Goal: Book appointment/travel/reservation

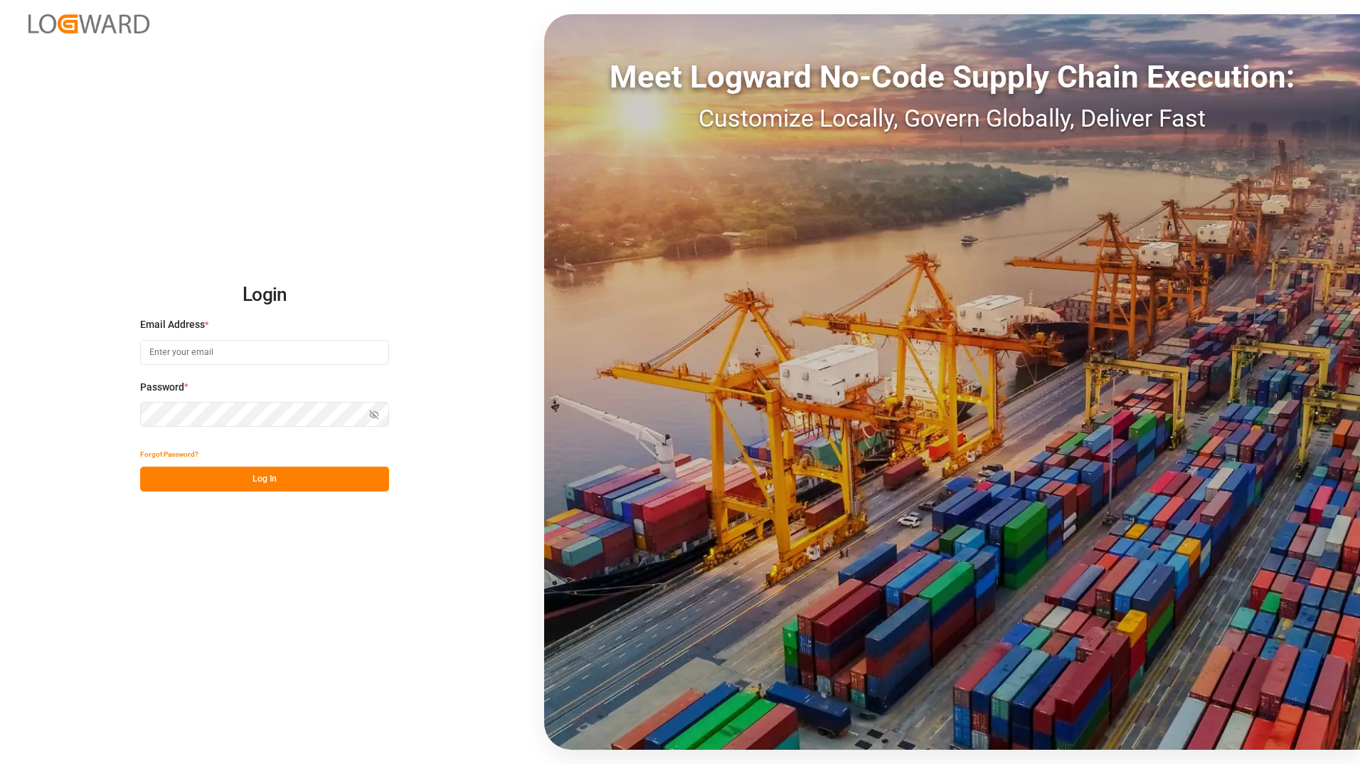
click at [216, 351] on input at bounding box center [264, 352] width 249 height 25
type input "[PERSON_NAME][EMAIL_ADDRESS][DOMAIN_NAME]"
click at [325, 485] on button "Log In" at bounding box center [264, 479] width 249 height 25
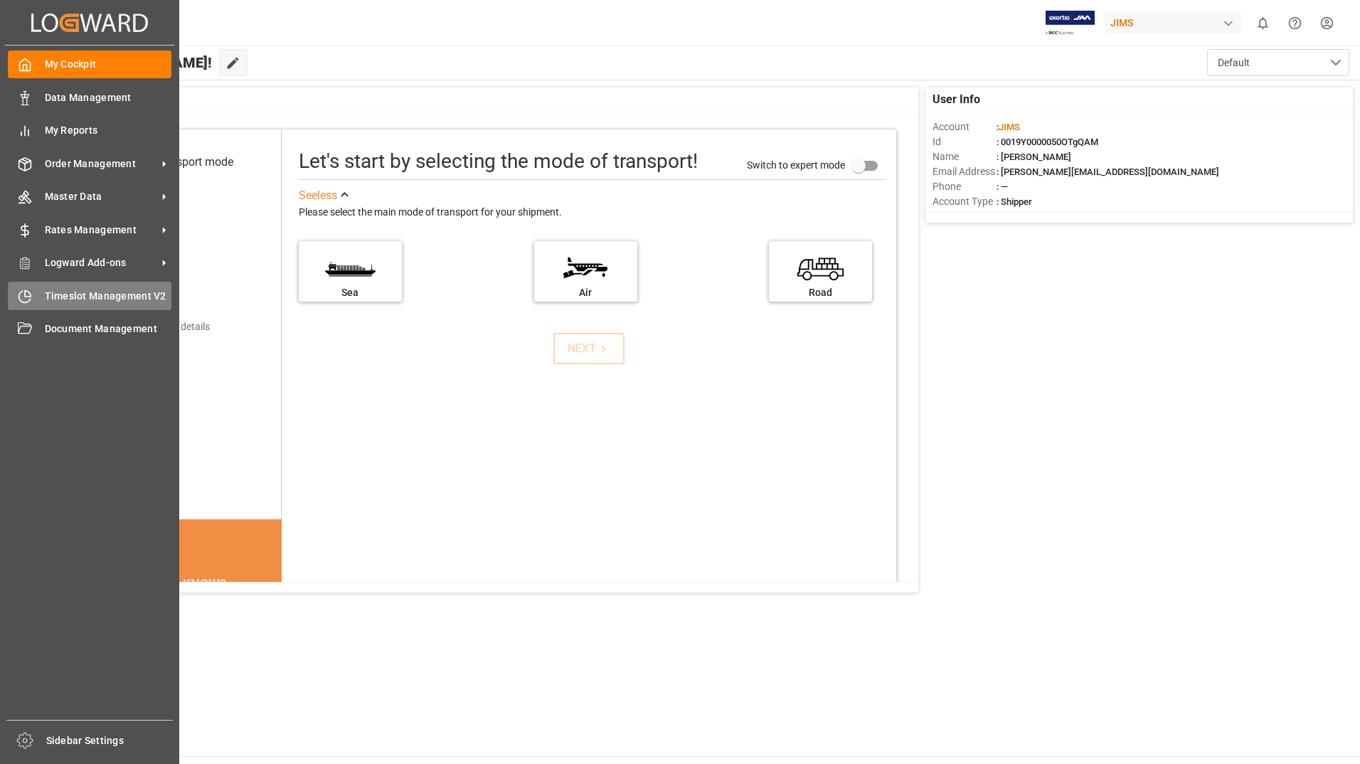
click at [88, 298] on span "Timeslot Management V2" at bounding box center [108, 296] width 127 height 15
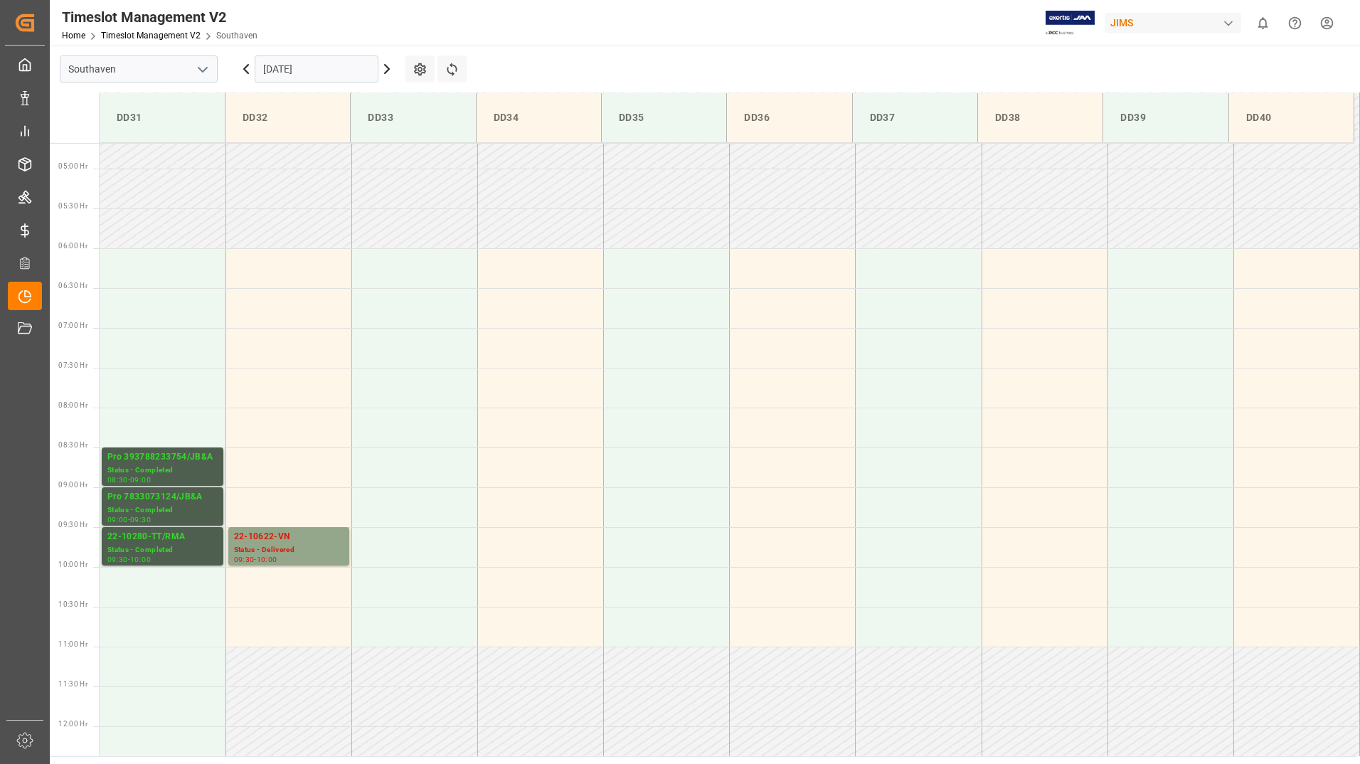
scroll to position [389, 0]
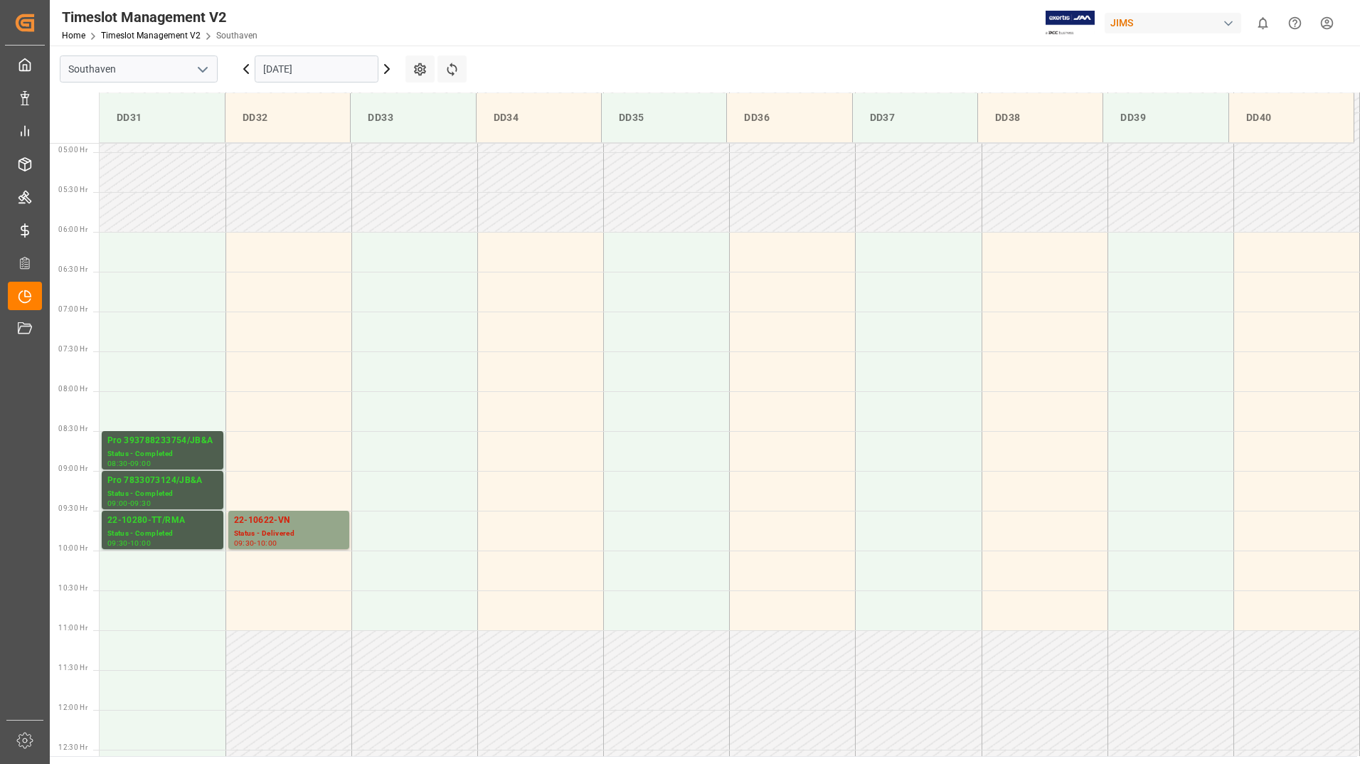
click at [391, 68] on icon at bounding box center [386, 68] width 17 height 17
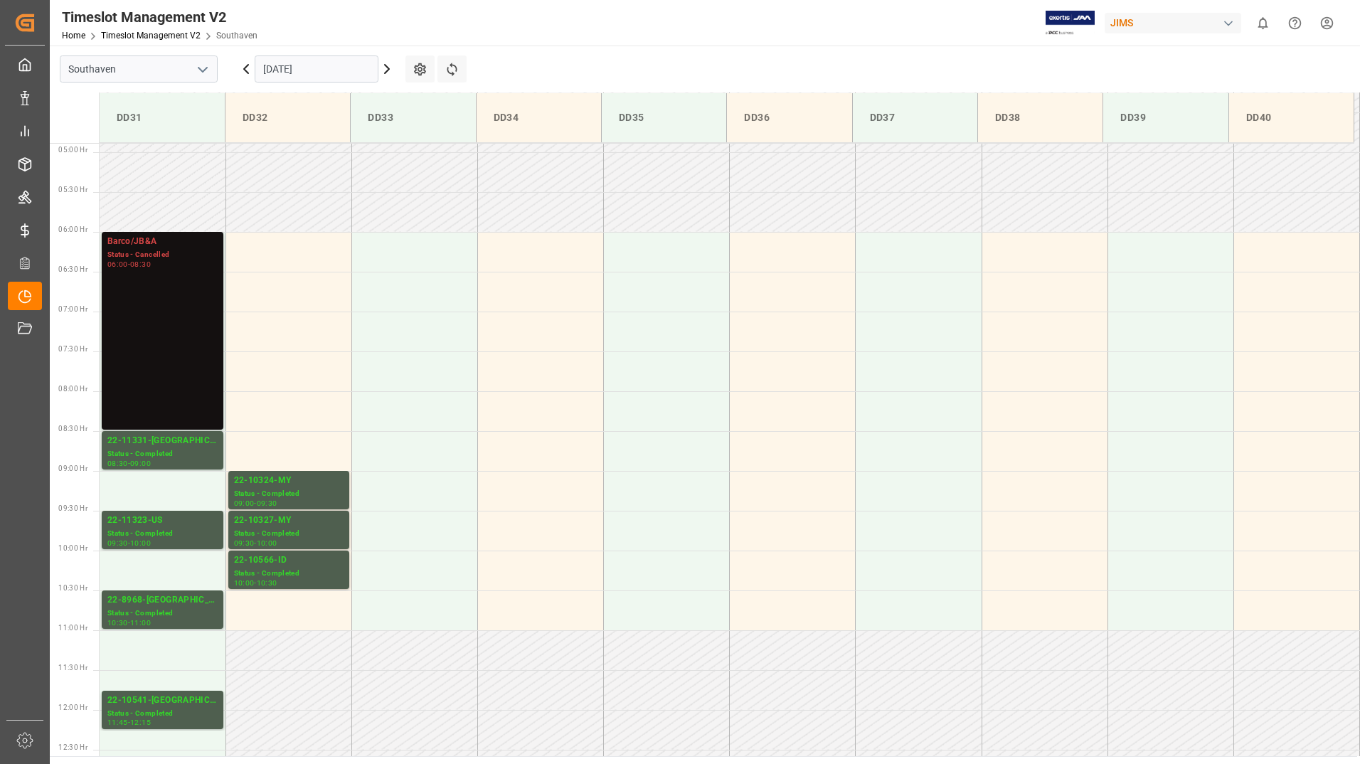
click at [388, 65] on icon at bounding box center [386, 68] width 17 height 17
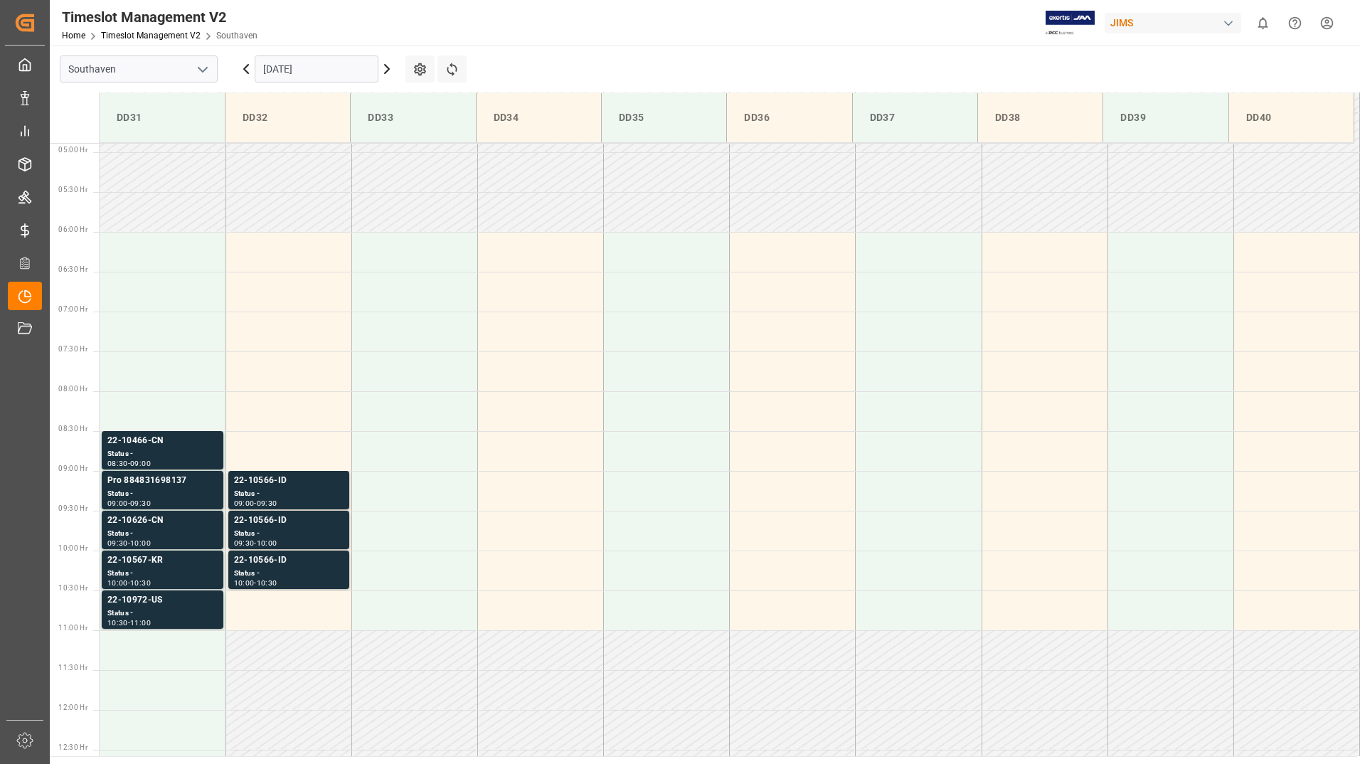
click at [388, 70] on icon at bounding box center [387, 69] width 4 height 9
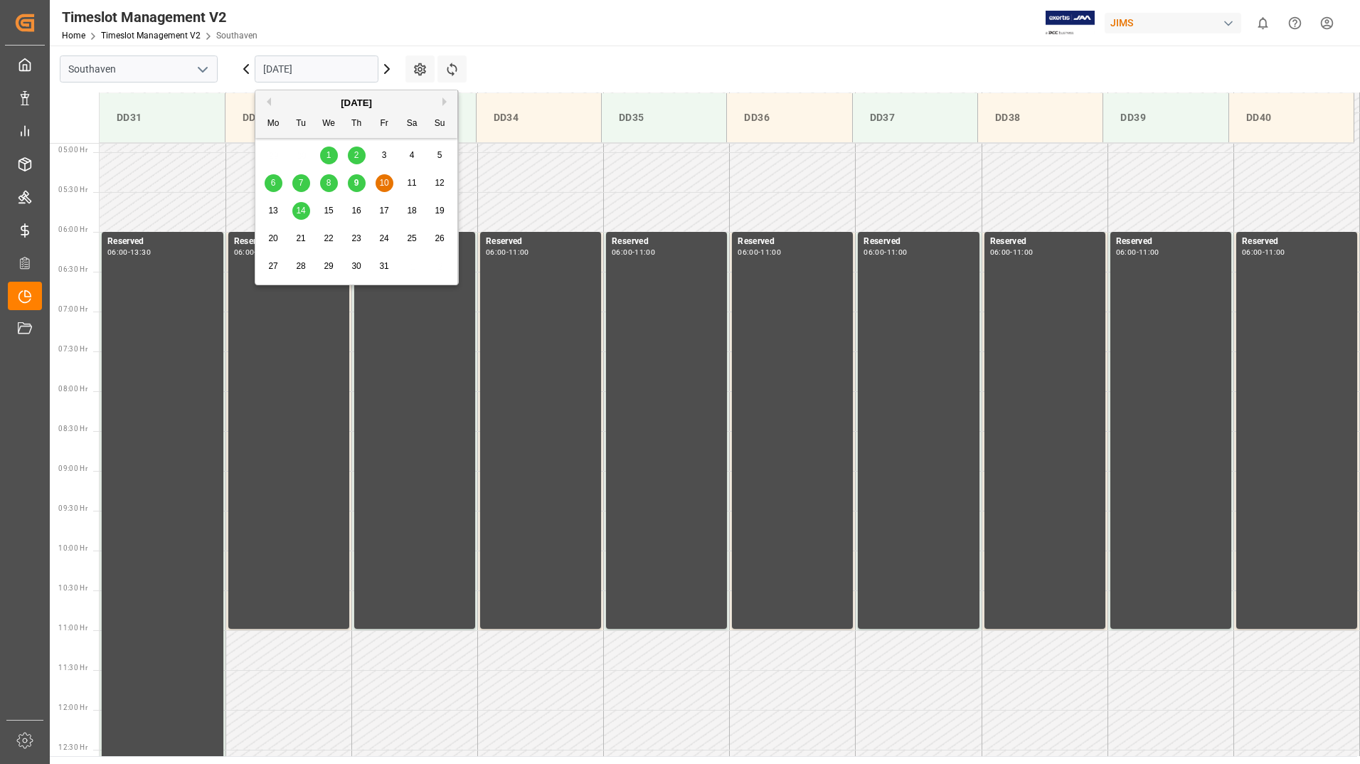
click at [325, 68] on input "[DATE]" at bounding box center [317, 68] width 124 height 27
click at [302, 212] on span "14" at bounding box center [300, 211] width 9 height 10
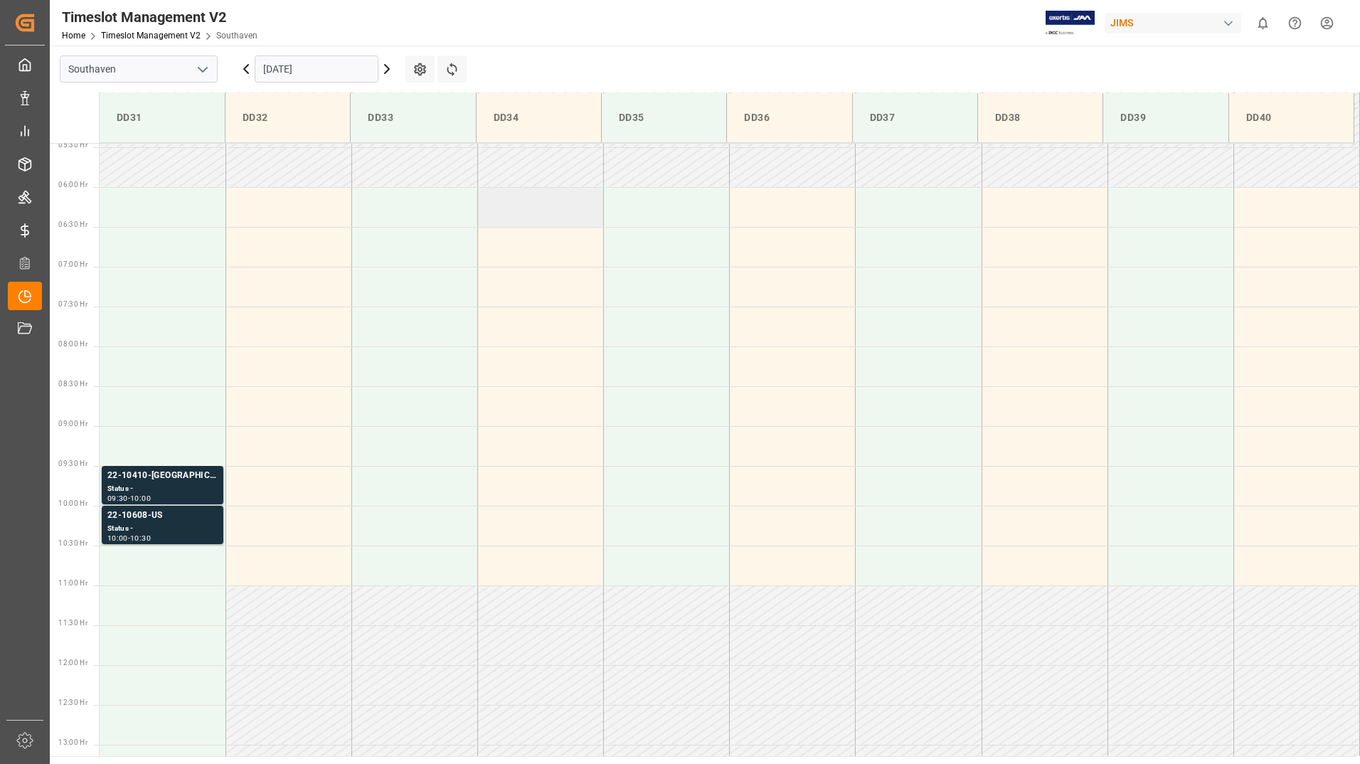
scroll to position [460, 0]
